Goal: Entertainment & Leisure: Consume media (video, audio)

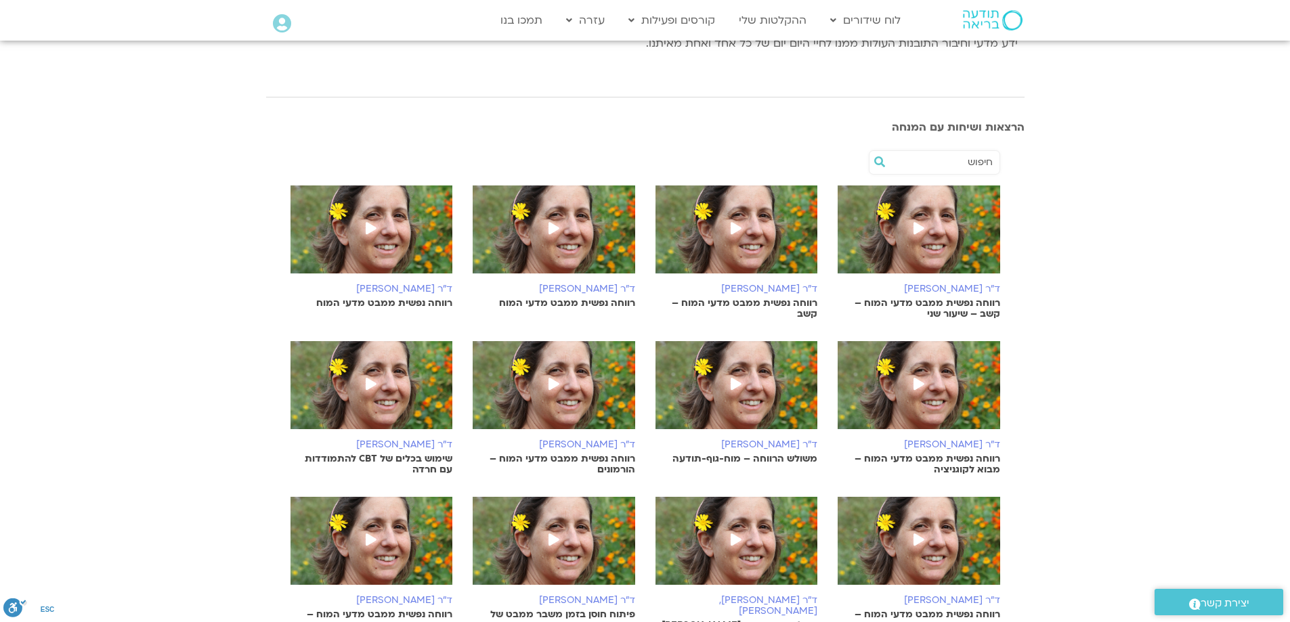
scroll to position [339, 0]
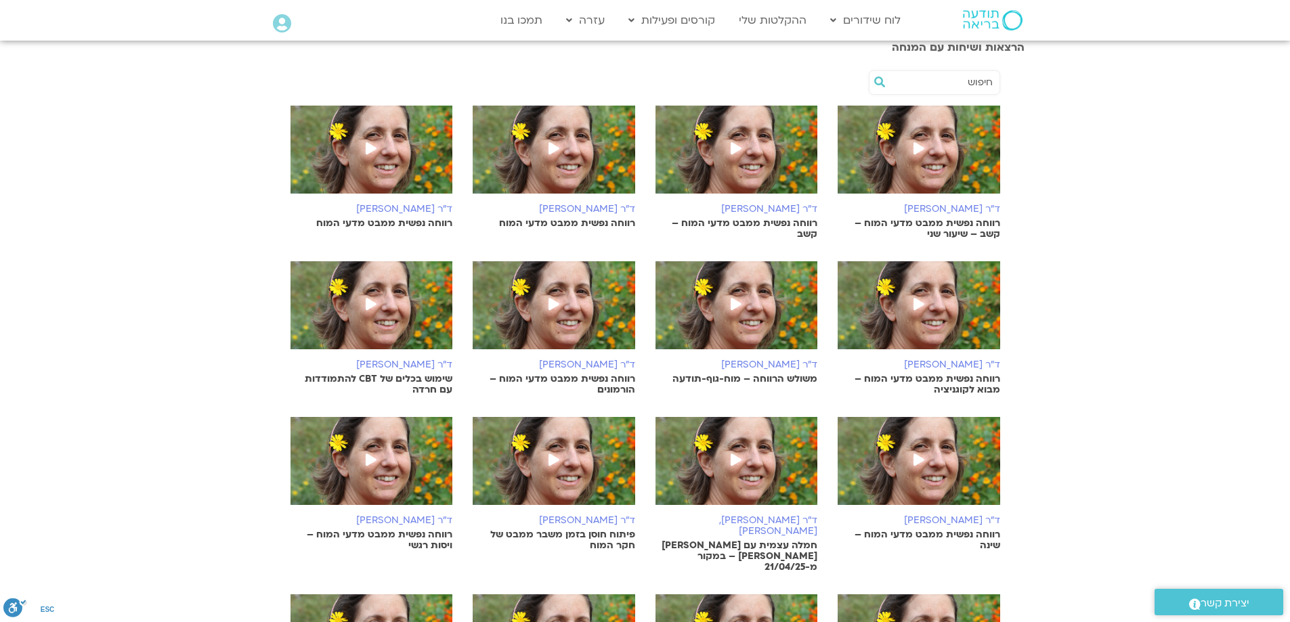
click at [570, 462] on img at bounding box center [554, 468] width 162 height 102
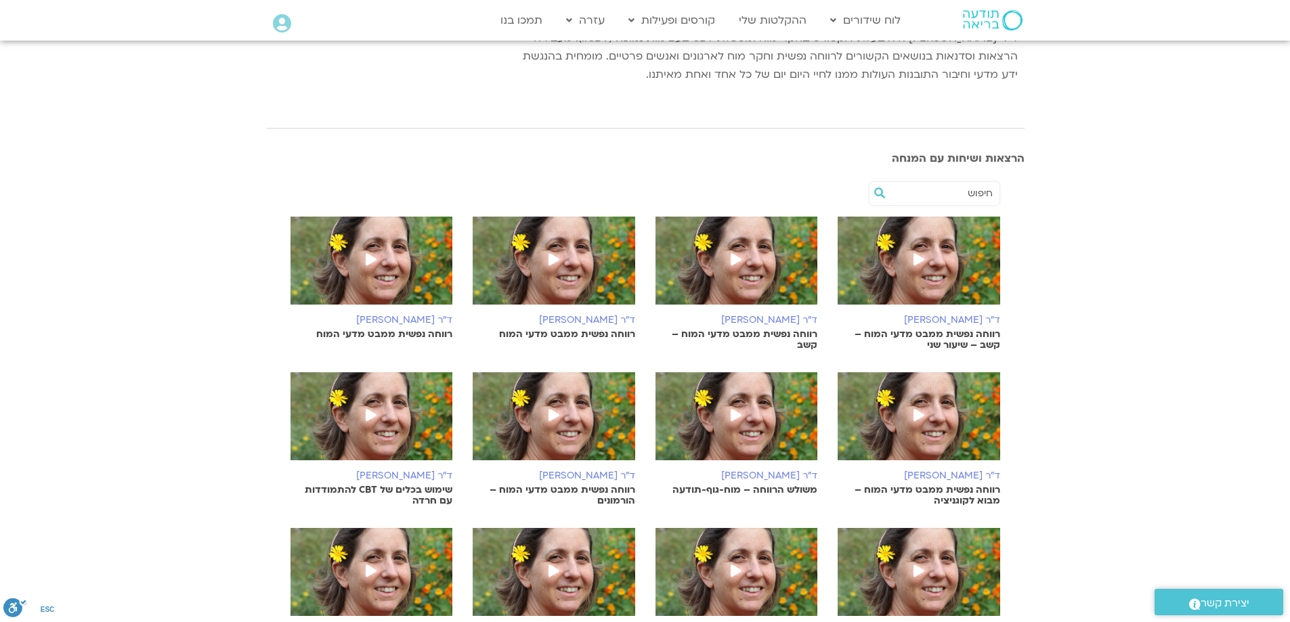
scroll to position [203, 0]
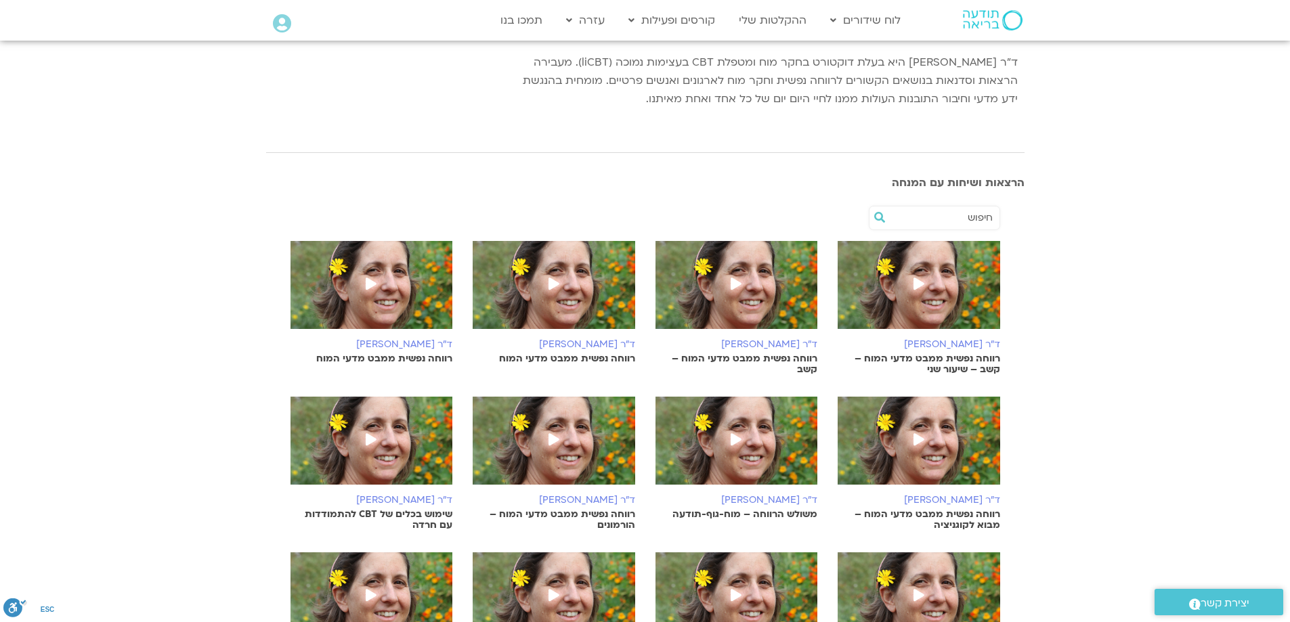
click at [925, 282] on span at bounding box center [919, 285] width 24 height 24
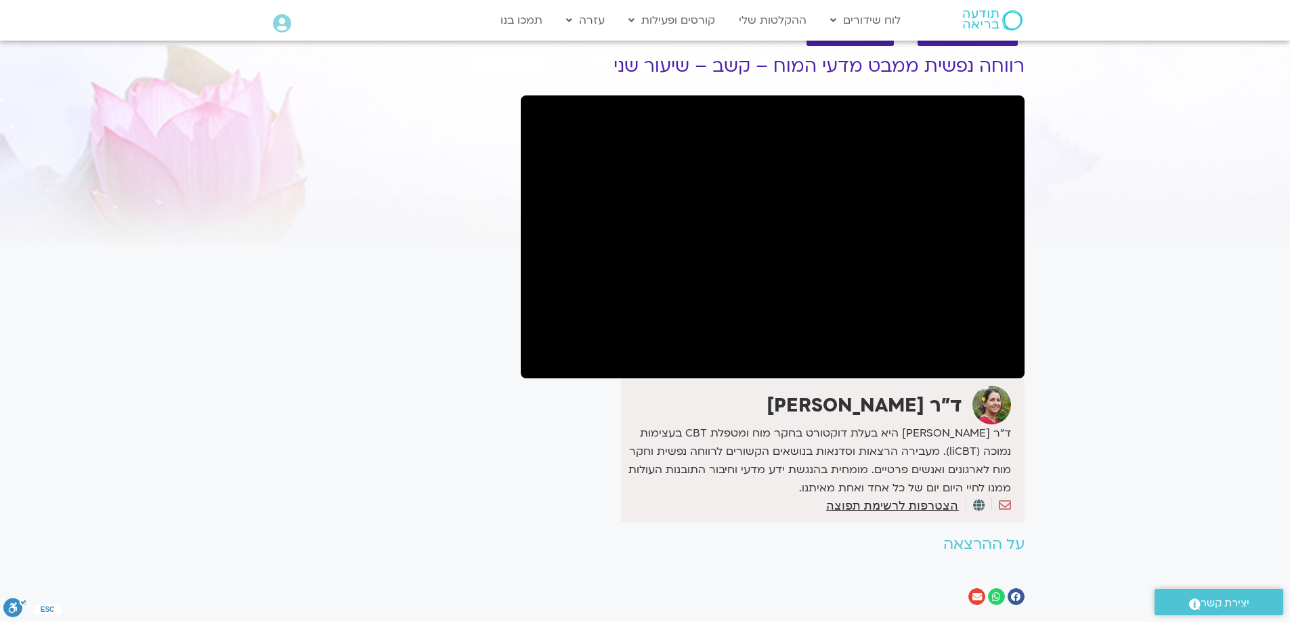
scroll to position [68, 0]
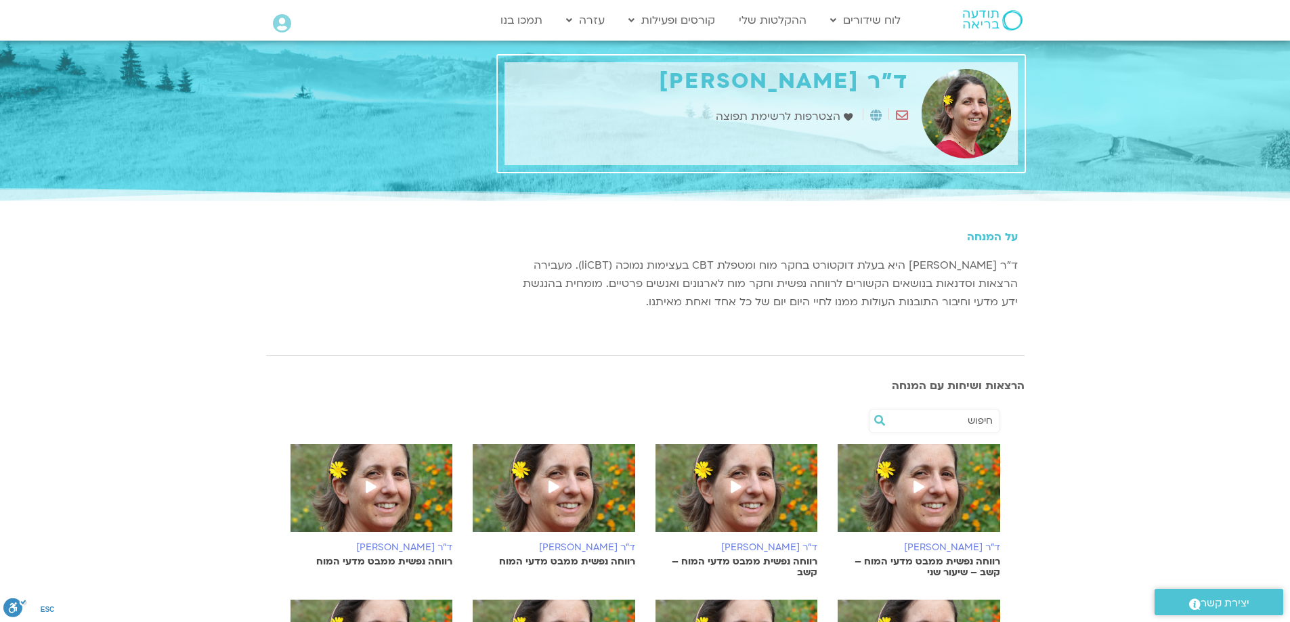
click at [730, 488] on span at bounding box center [736, 488] width 24 height 24
